Goal: Navigation & Orientation: Go to known website

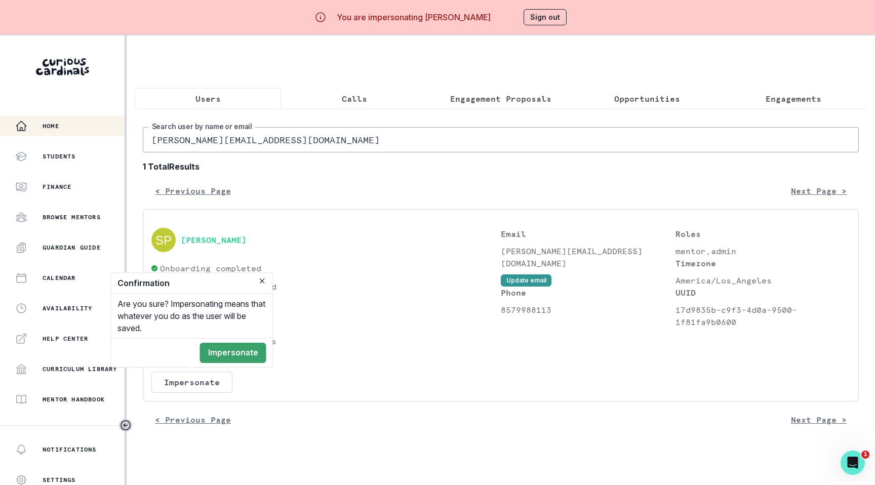
click at [72, 125] on div "Home" at bounding box center [69, 126] width 109 height 12
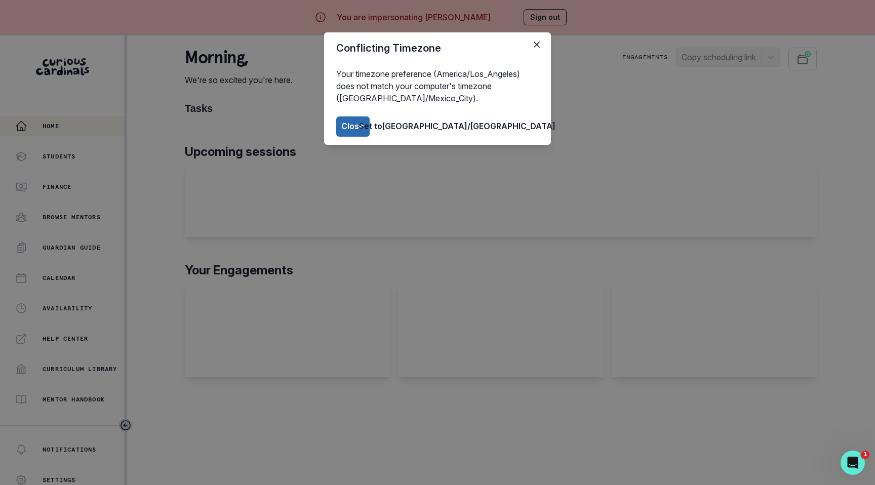
click at [370, 121] on button "Close" at bounding box center [352, 126] width 33 height 20
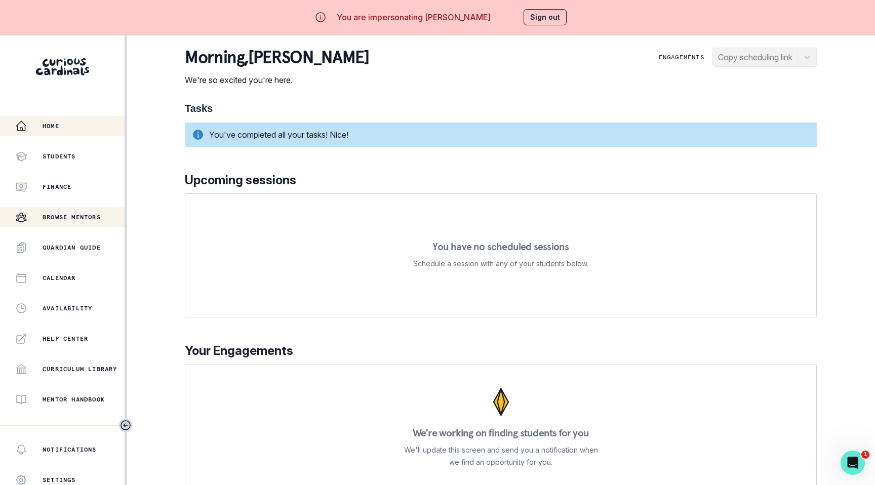
scroll to position [136, 0]
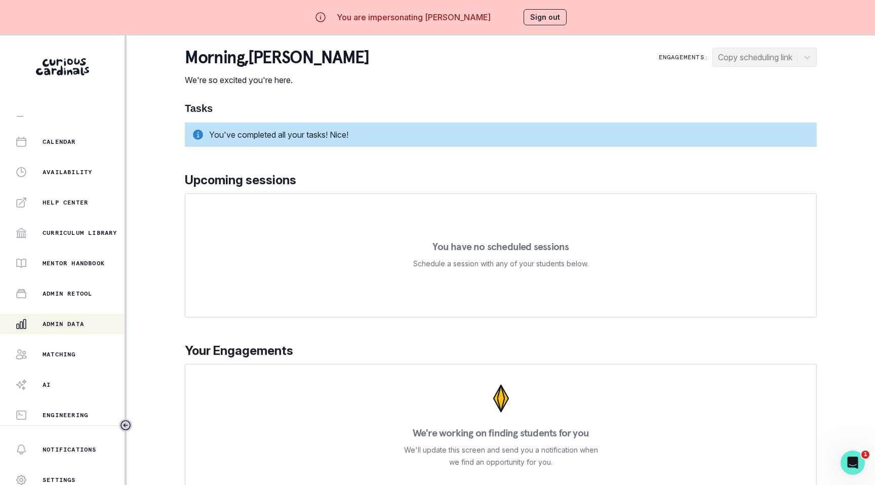
click at [65, 316] on button "Admin Data" at bounding box center [62, 324] width 125 height 20
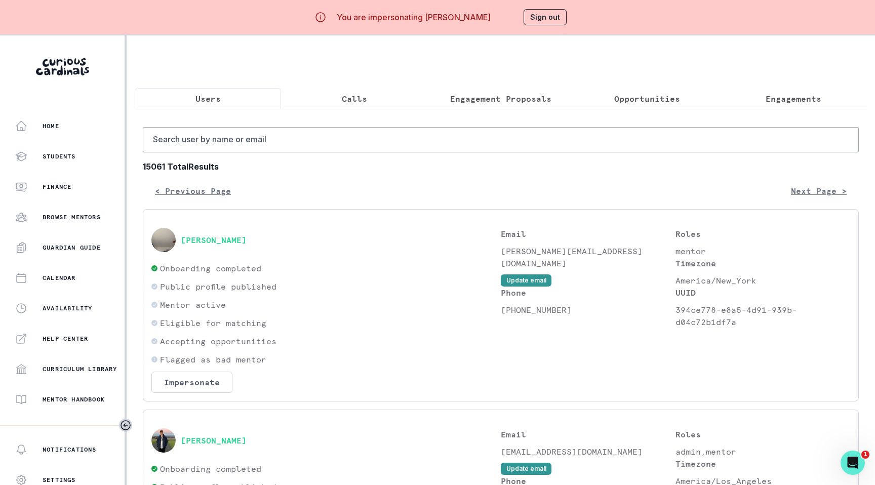
click at [540, 18] on button "Sign out" at bounding box center [545, 17] width 43 height 16
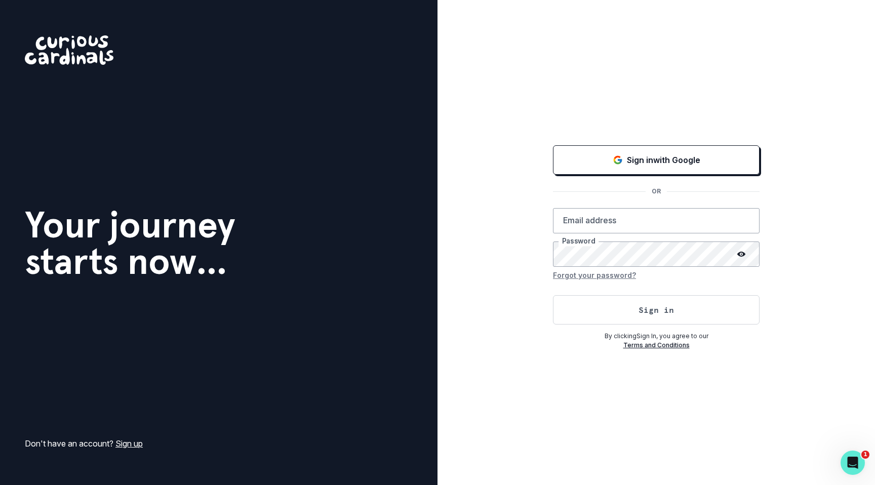
type input "[PERSON_NAME][EMAIL_ADDRESS][DOMAIN_NAME]"
